Goal: Information Seeking & Learning: Learn about a topic

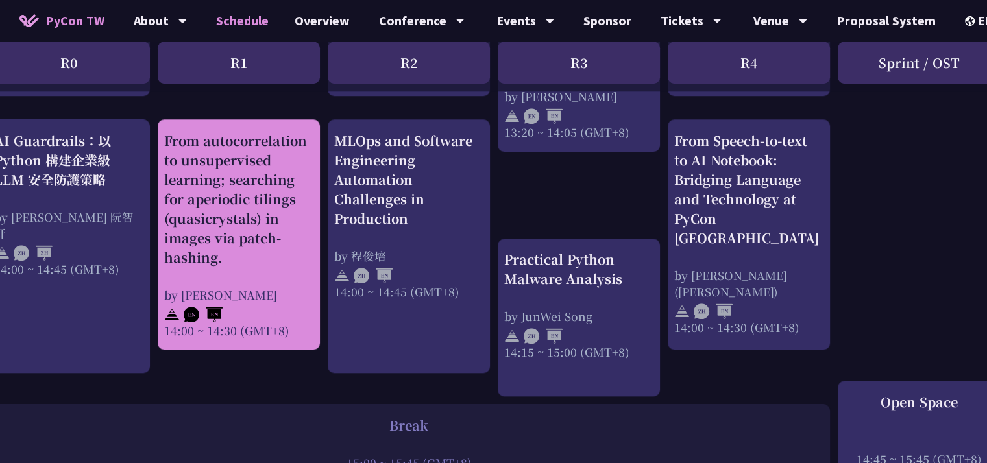
scroll to position [1306, 25]
click at [221, 253] on div "From autocorrelation to unsupervised learning; searching for aperiodic tilings …" at bounding box center [238, 199] width 149 height 136
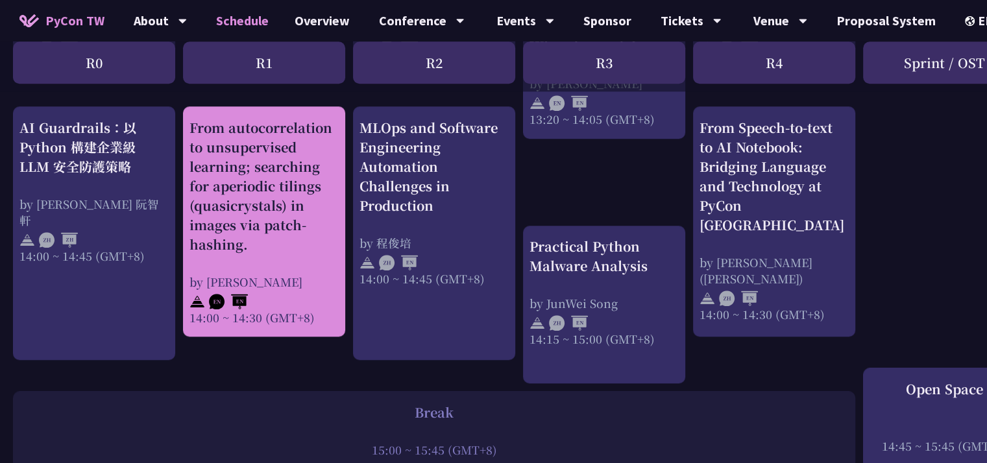
scroll to position [1318, 0]
click at [275, 182] on div "From autocorrelation to unsupervised learning; searching for aperiodic tilings …" at bounding box center [263, 187] width 149 height 136
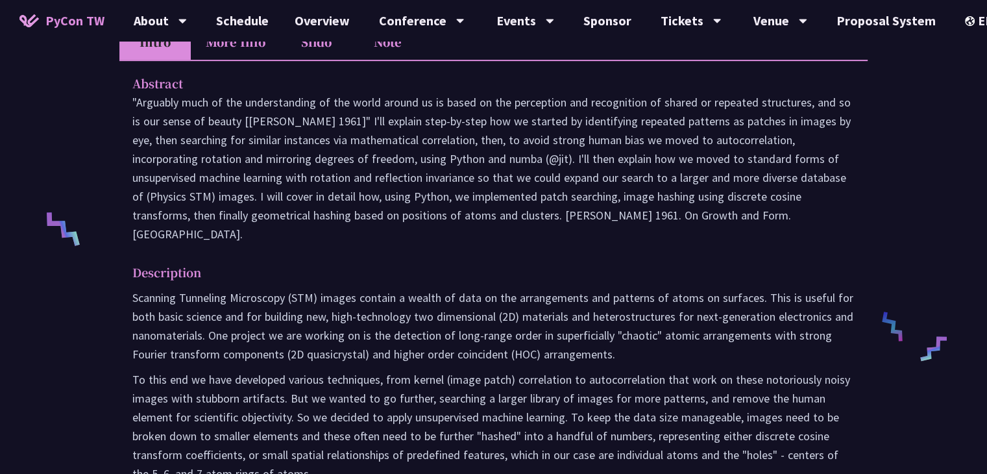
scroll to position [420, 0]
drag, startPoint x: 137, startPoint y: 300, endPoint x: 205, endPoint y: 305, distance: 68.3
click at [205, 305] on p "Scanning Tunneling Microscopy (STM) images contain a wealth of data on the arra…" at bounding box center [493, 325] width 722 height 75
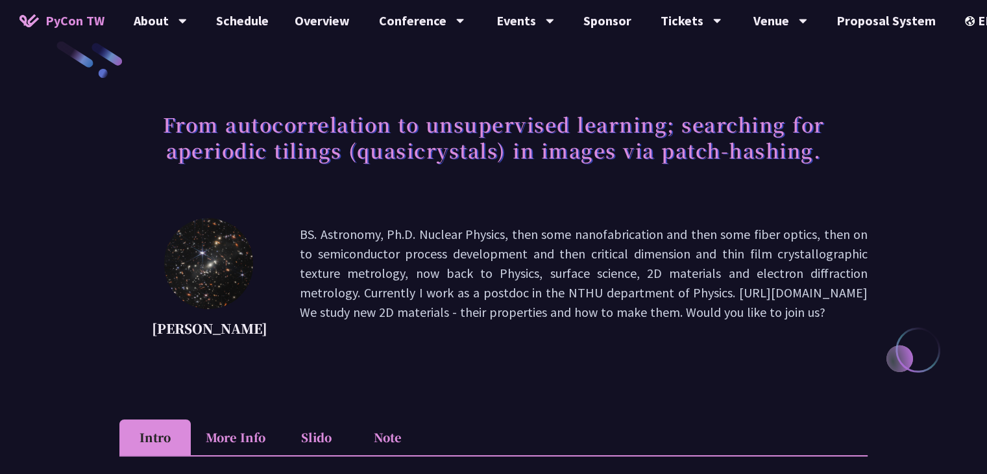
scroll to position [23, 0]
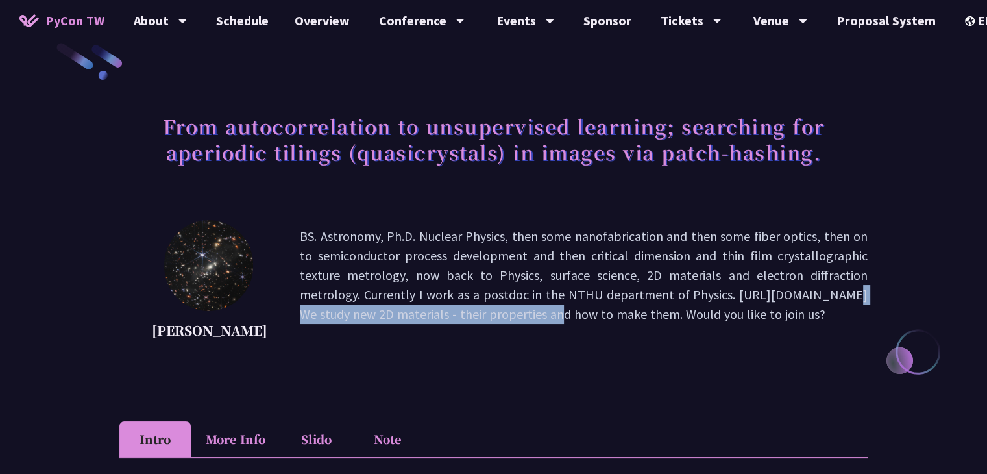
drag, startPoint x: 579, startPoint y: 297, endPoint x: 846, endPoint y: 298, distance: 266.7
click at [846, 298] on p "BS. Astronomy, Ph.D. Nuclear Physics, then some nanofabrication and then some f…" at bounding box center [584, 284] width 568 height 117
copy p "[URL][DOMAIN_NAME]"
